Goal: Check status: Check status

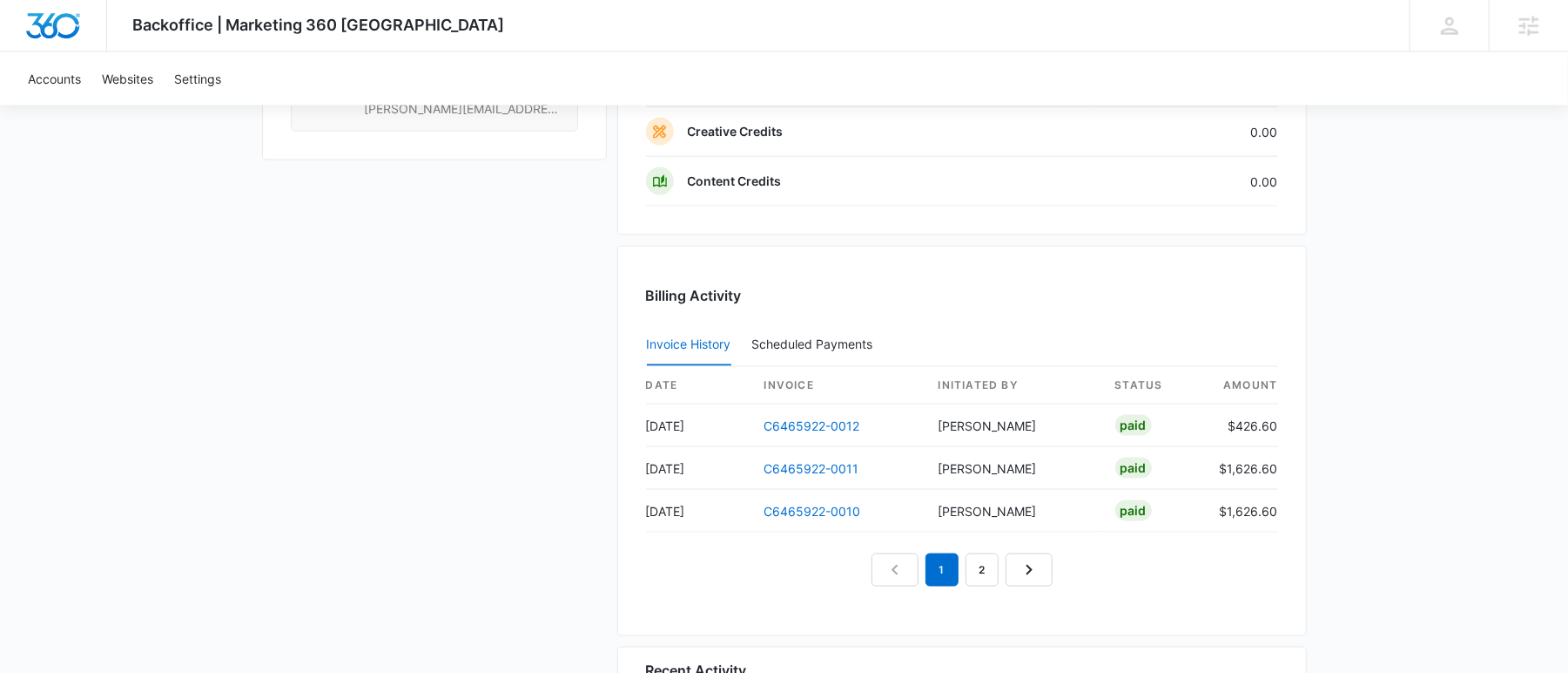
scroll to position [1668, 0]
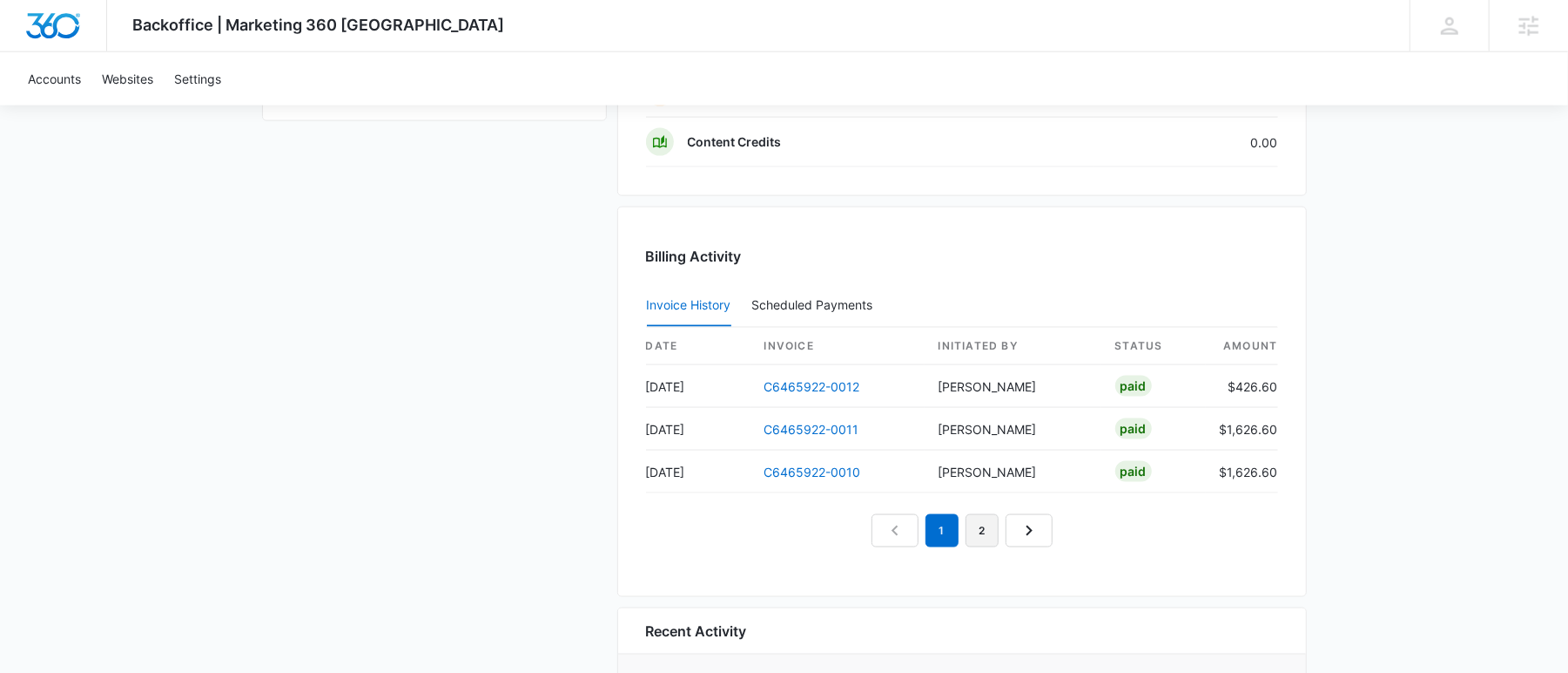
click at [984, 520] on link "2" at bounding box center [982, 530] width 33 height 33
click at [930, 521] on link "1" at bounding box center [922, 530] width 33 height 33
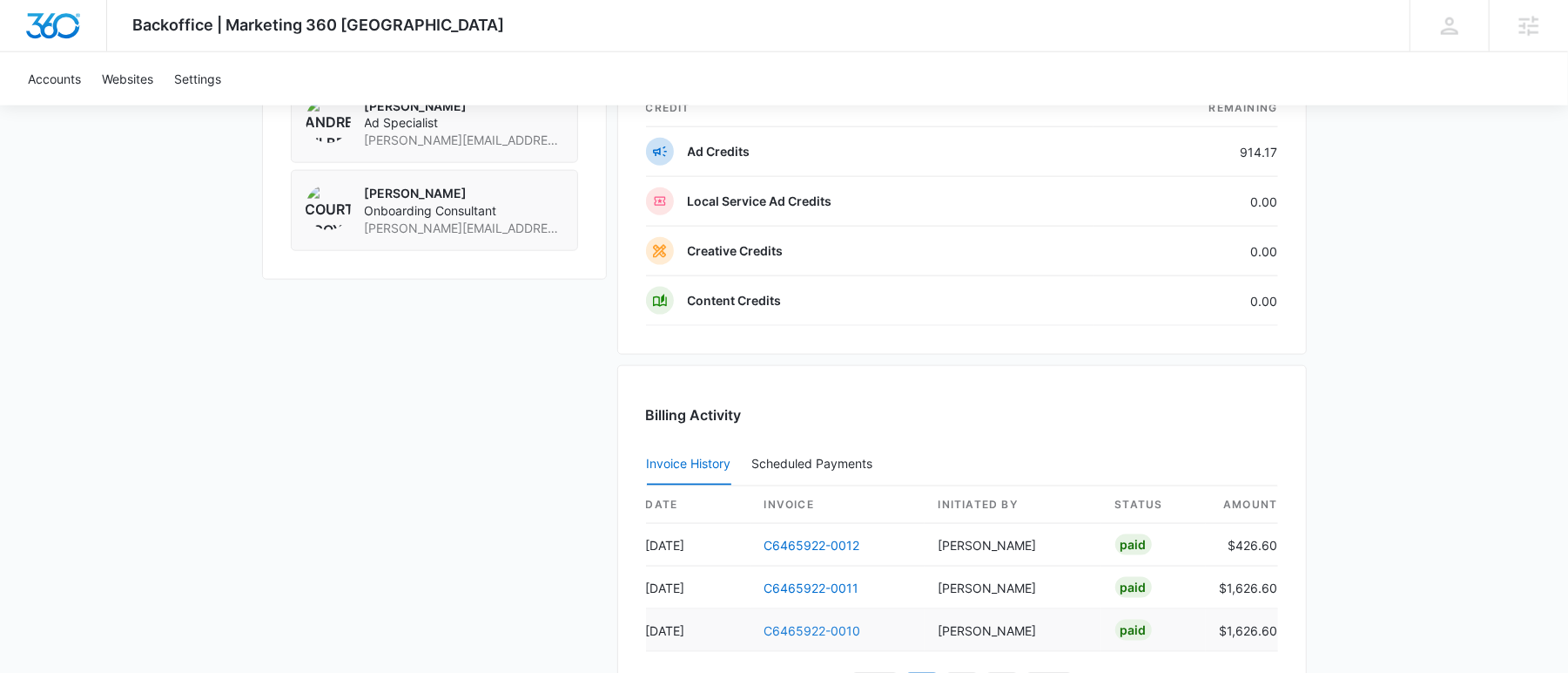
scroll to position [1507, 0]
click at [824, 539] on link "C6465922-0012" at bounding box center [812, 546] width 96 height 14
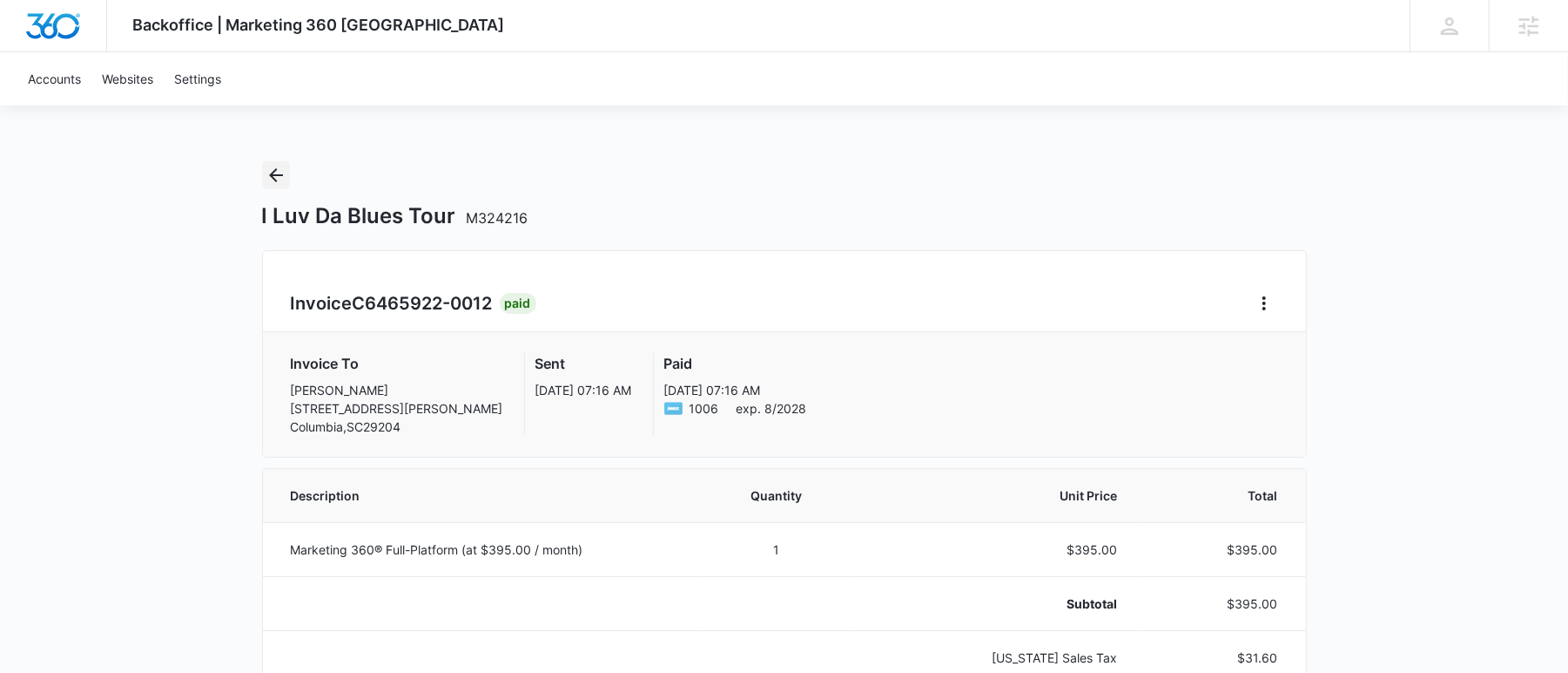
click at [275, 183] on icon "Back" at bounding box center [276, 176] width 21 height 21
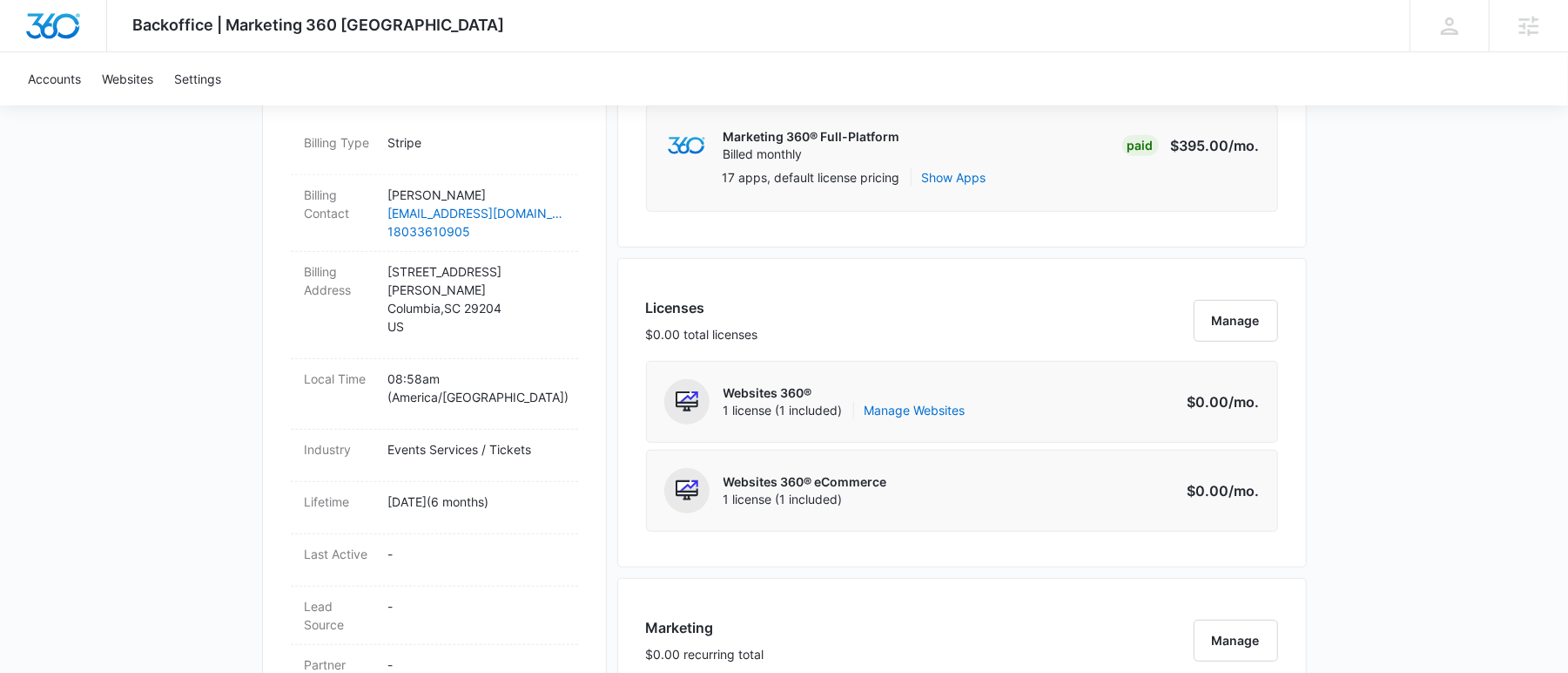
scroll to position [737, 0]
